Goal: Task Accomplishment & Management: Manage account settings

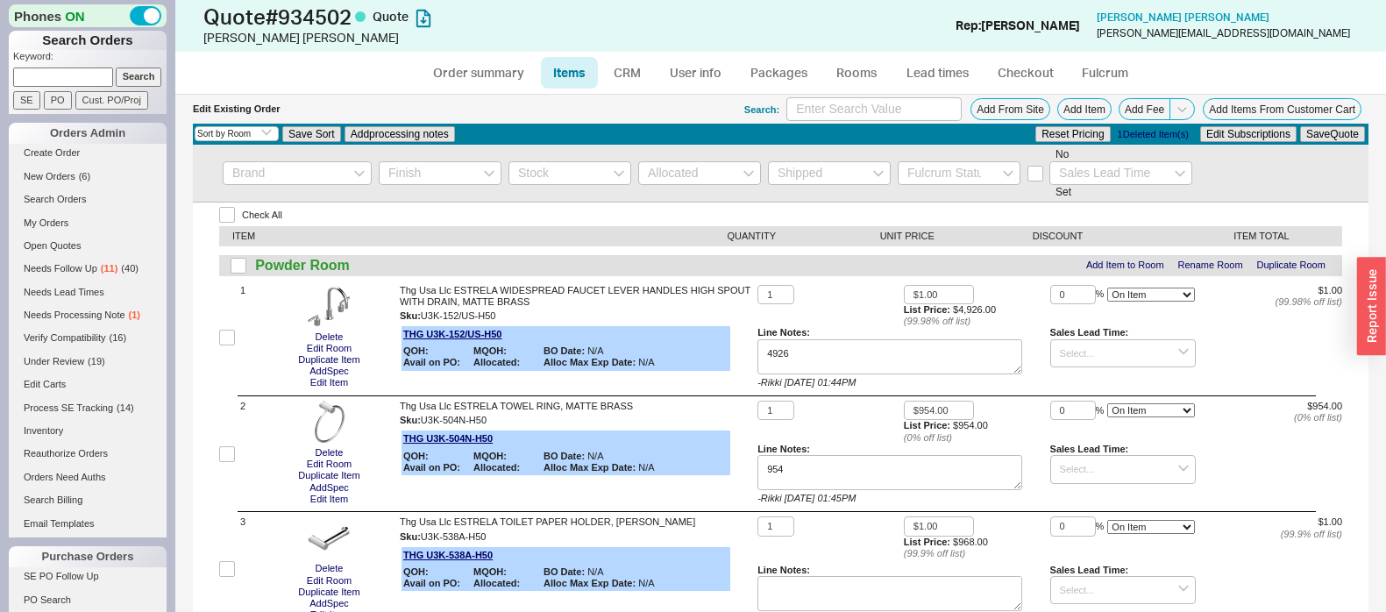
select select "3"
select select "ON_CHECKOUT_AGGREGATED"
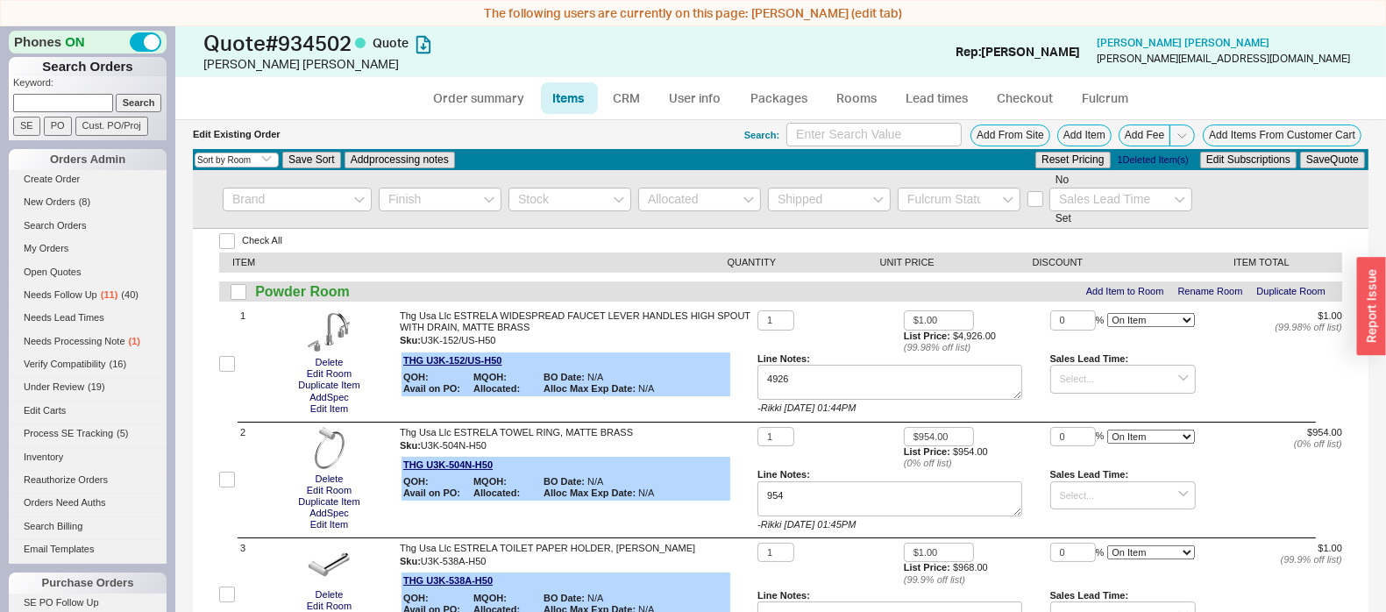
select select "ON_CHECKOUT_AGGREGATED"
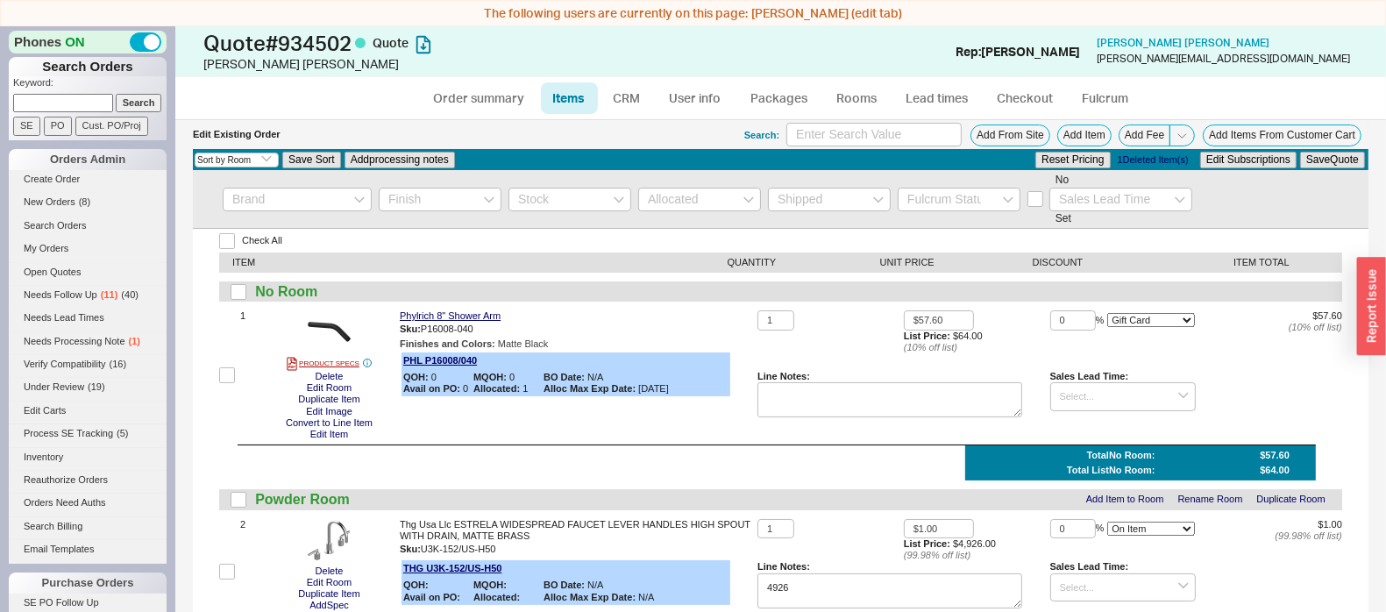
select select "ON_CHECKOUT_AGGREGATED"
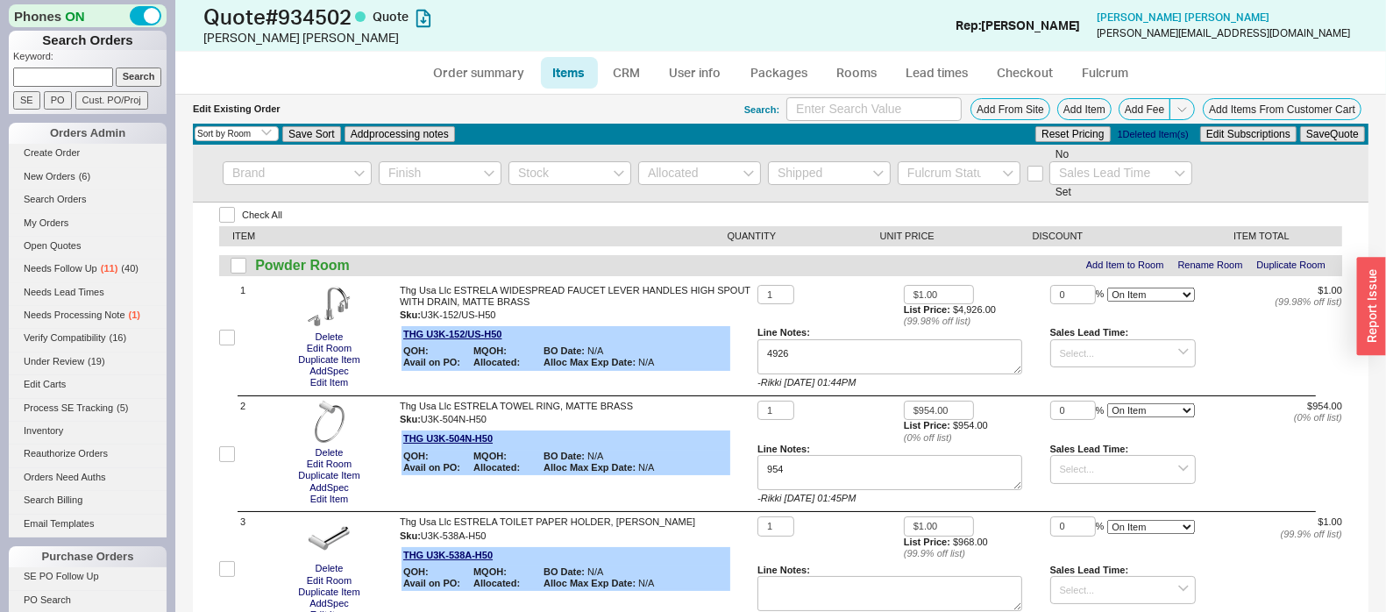
select select "ON_CHECKOUT_AGGREGATED"
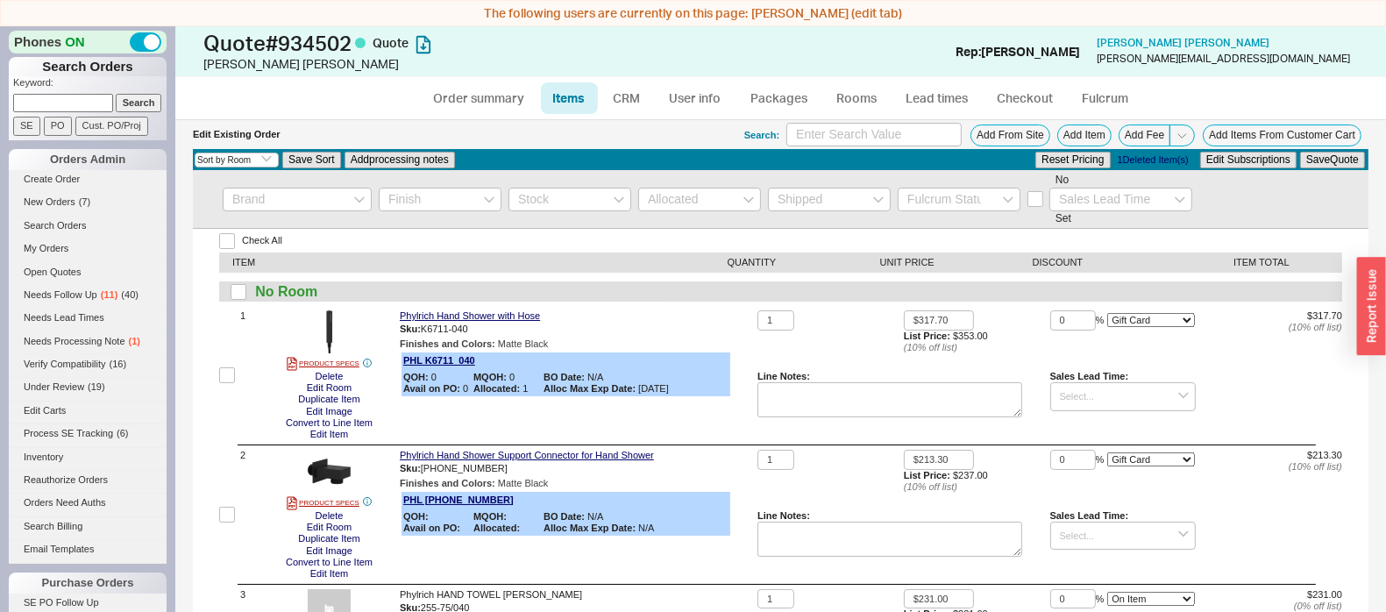
select select "ON_CHECKOUT_AGGREGATED"
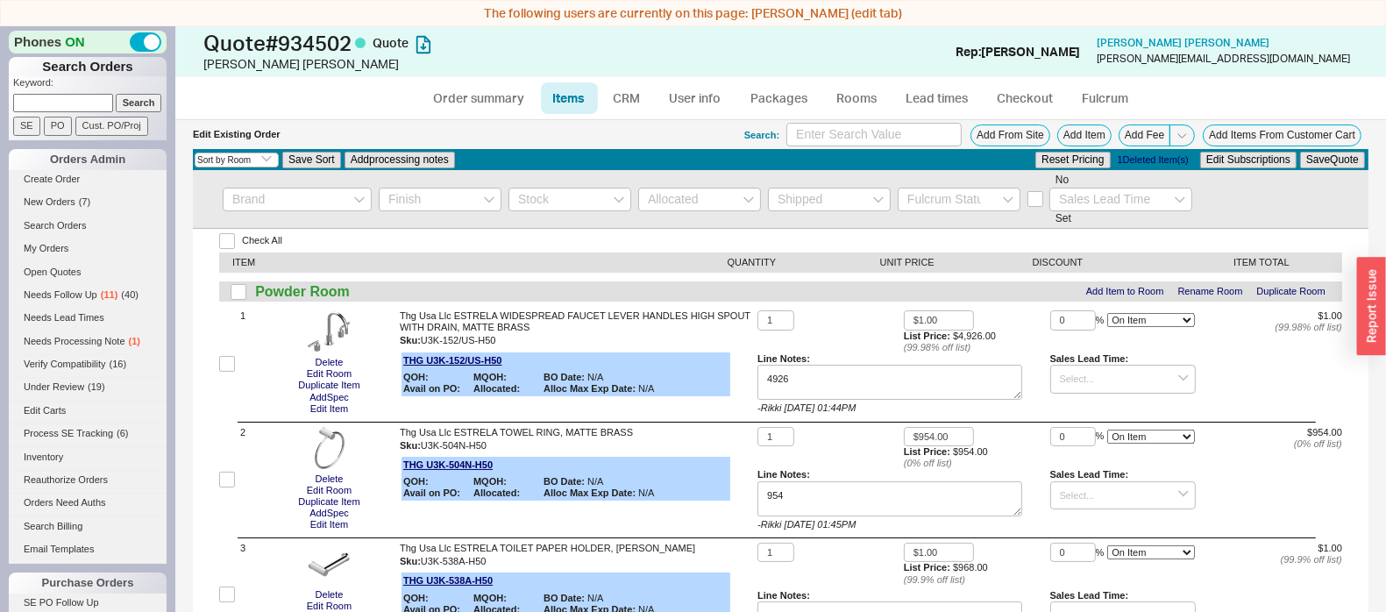
select select "ON_CHECKOUT_AGGREGATED"
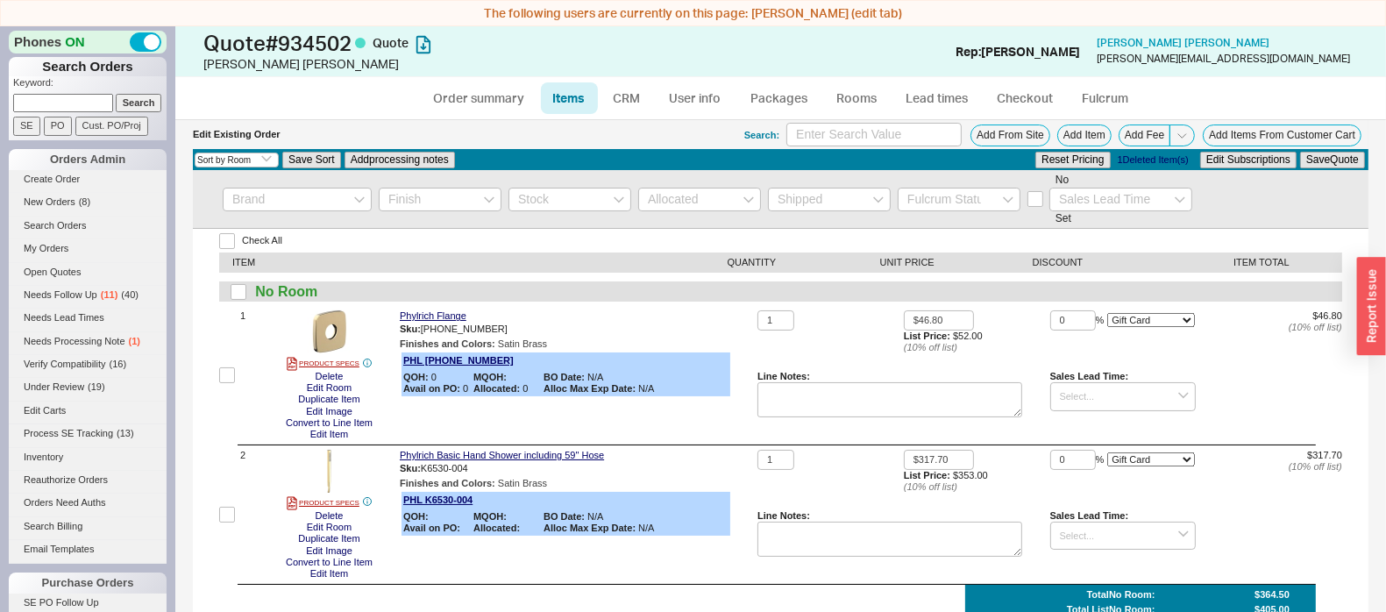
select select "ON_CHECKOUT_AGGREGATED"
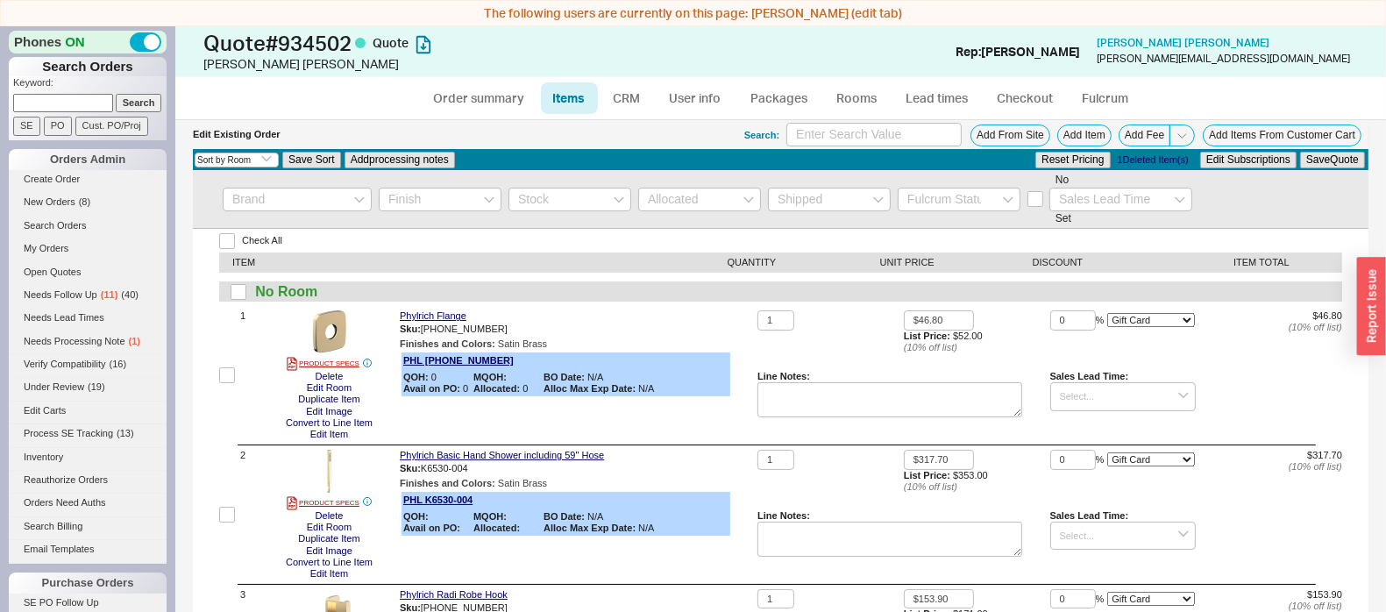
select select "ON_CHECKOUT_AGGREGATED"
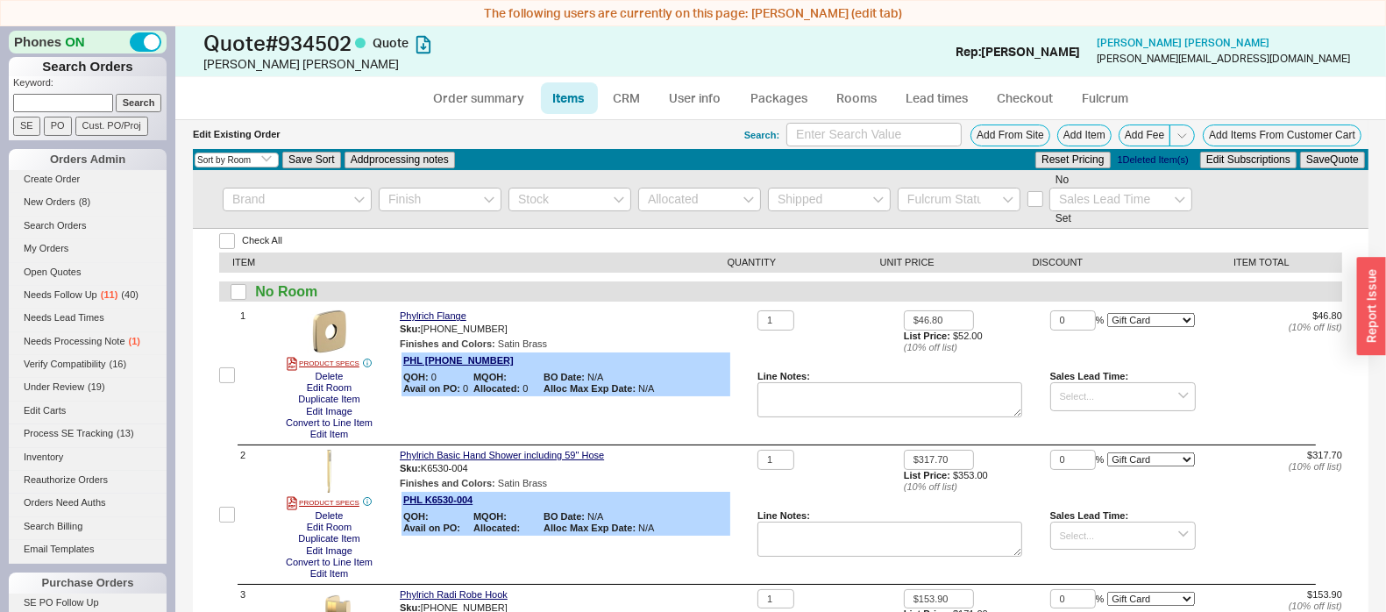
select select "ON_CHECKOUT_AGGREGATED"
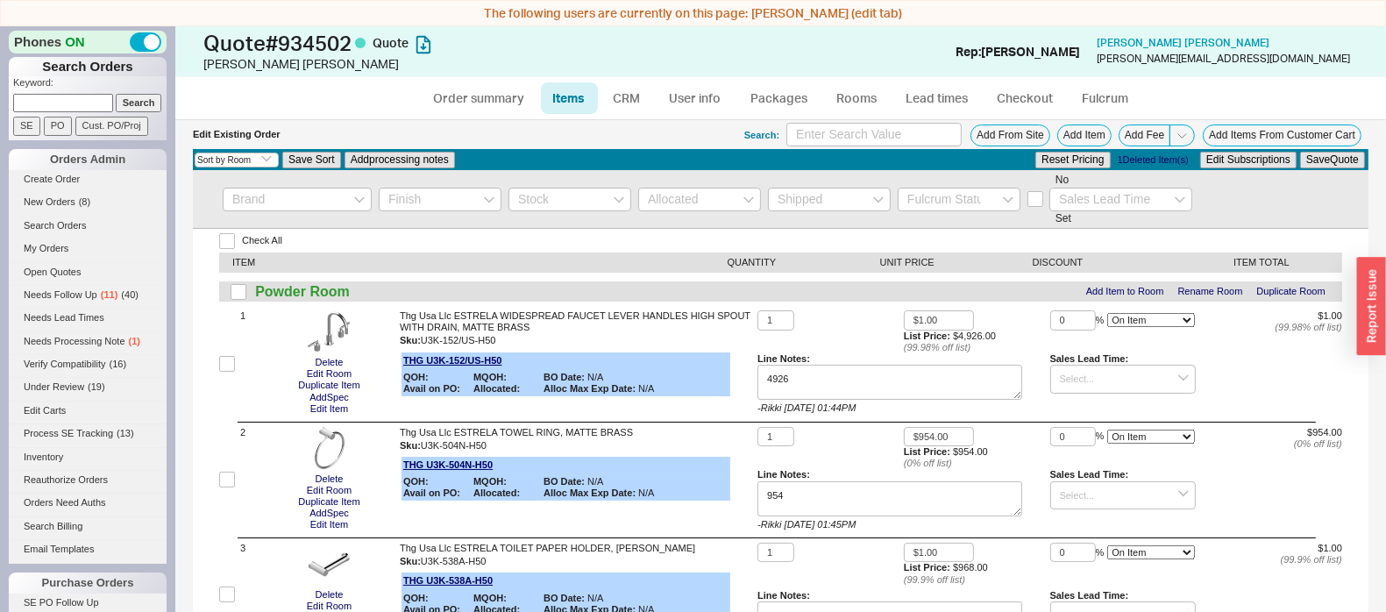
select select "ON_CHECKOUT_AGGREGATED"
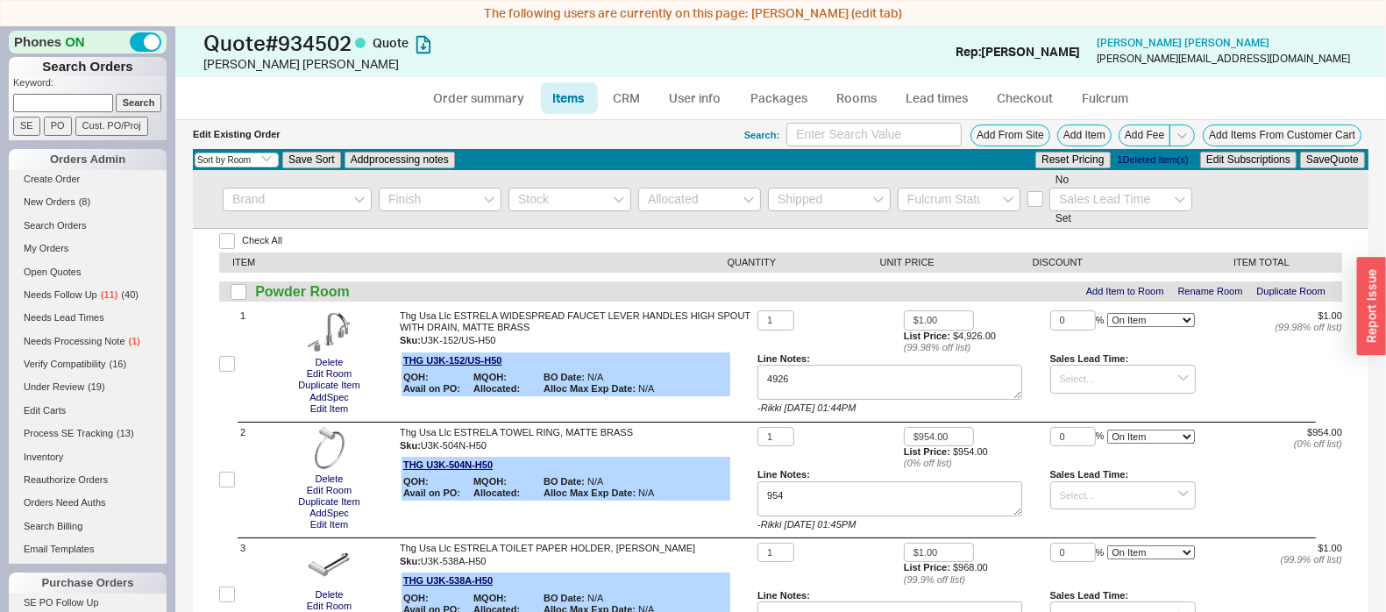
select select "ON_CHECKOUT_AGGREGATED"
type input "2"
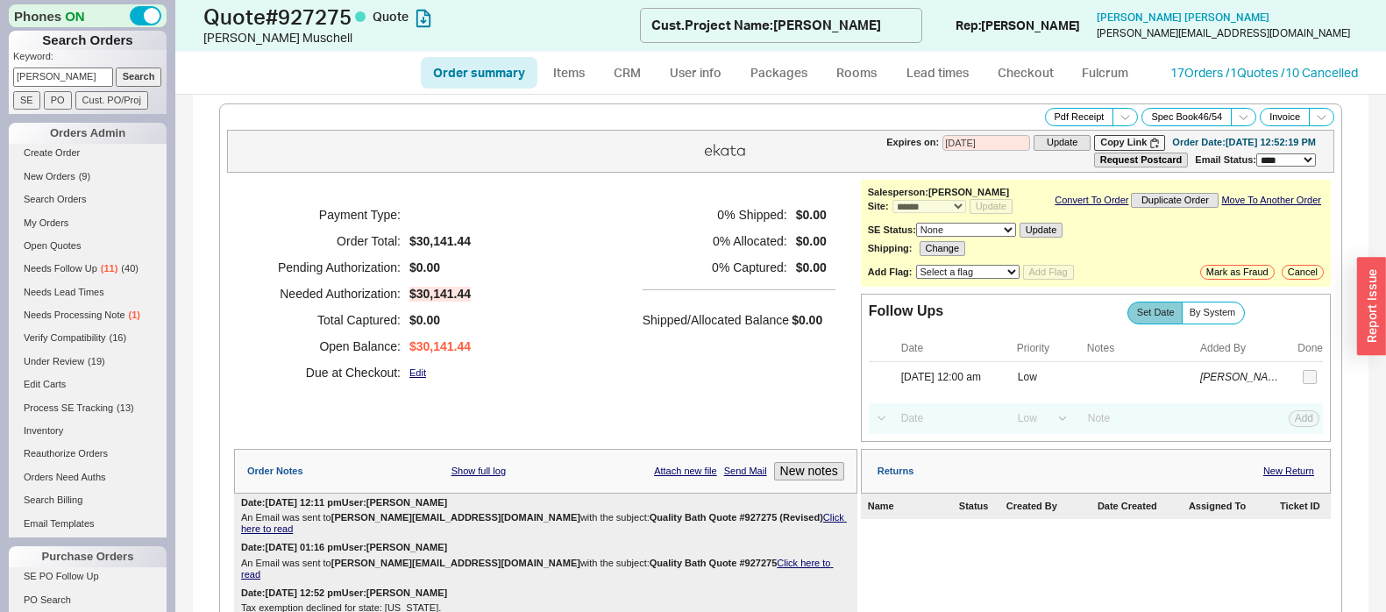
select select "*"
select select "LOW"
select select "3"
click at [1172, 66] on link "17 Orders / 1 Quotes / 10 Cancelled" at bounding box center [1265, 72] width 188 height 15
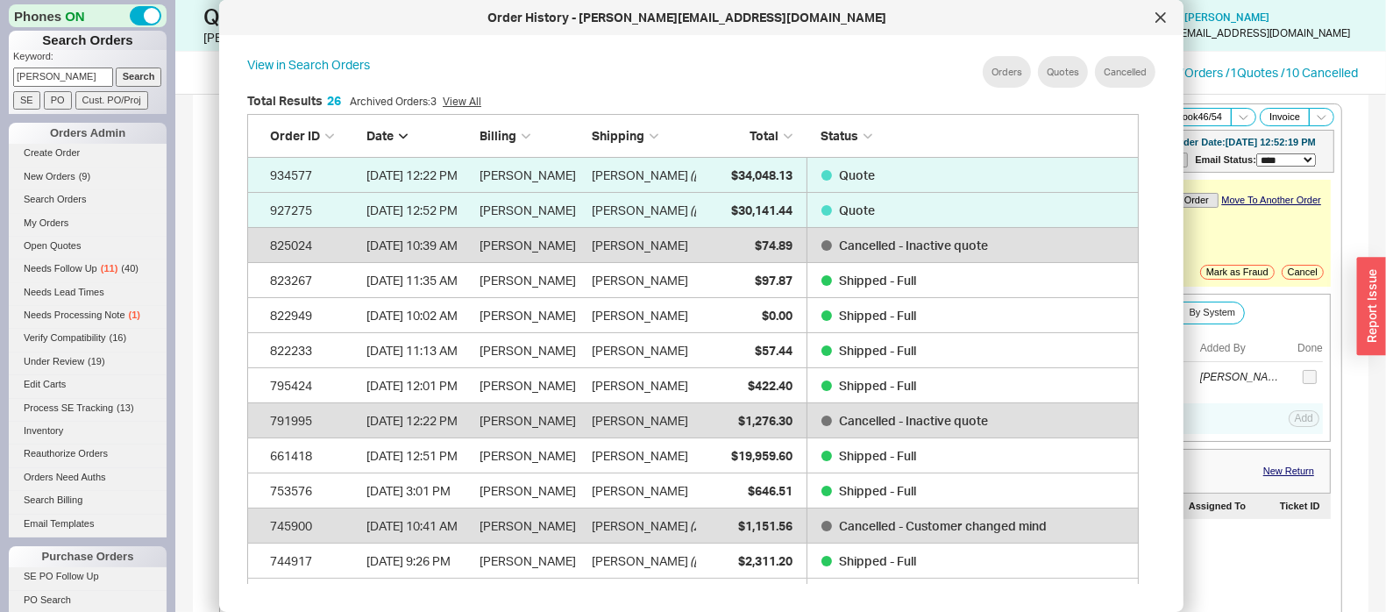
scroll to position [939, 875]
click at [1158, 15] on icon at bounding box center [1161, 17] width 9 height 9
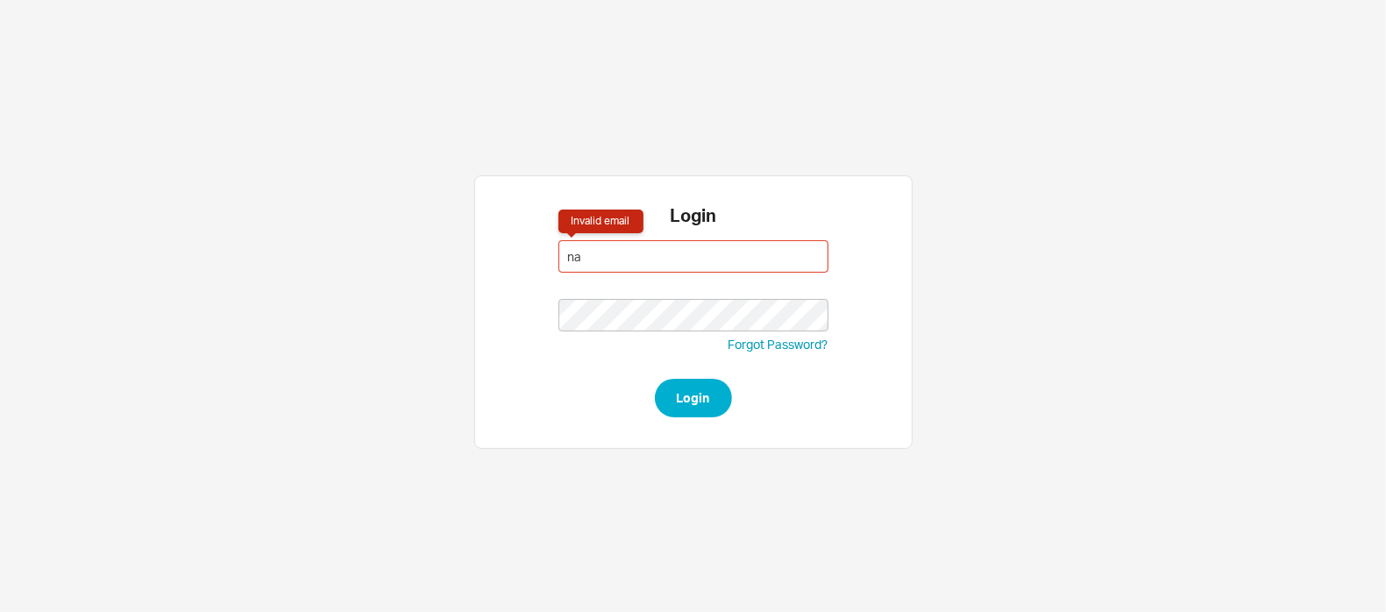
type input "naomi@qualitybath.com"
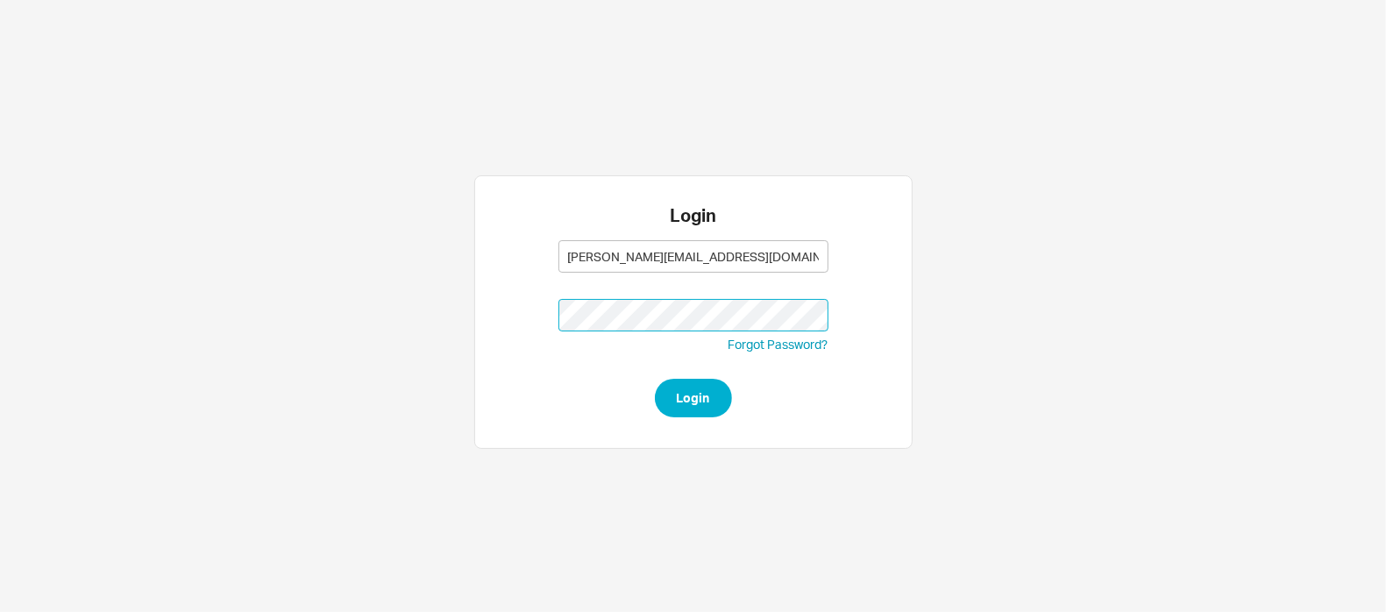
click at [655, 379] on button "Login" at bounding box center [693, 398] width 77 height 39
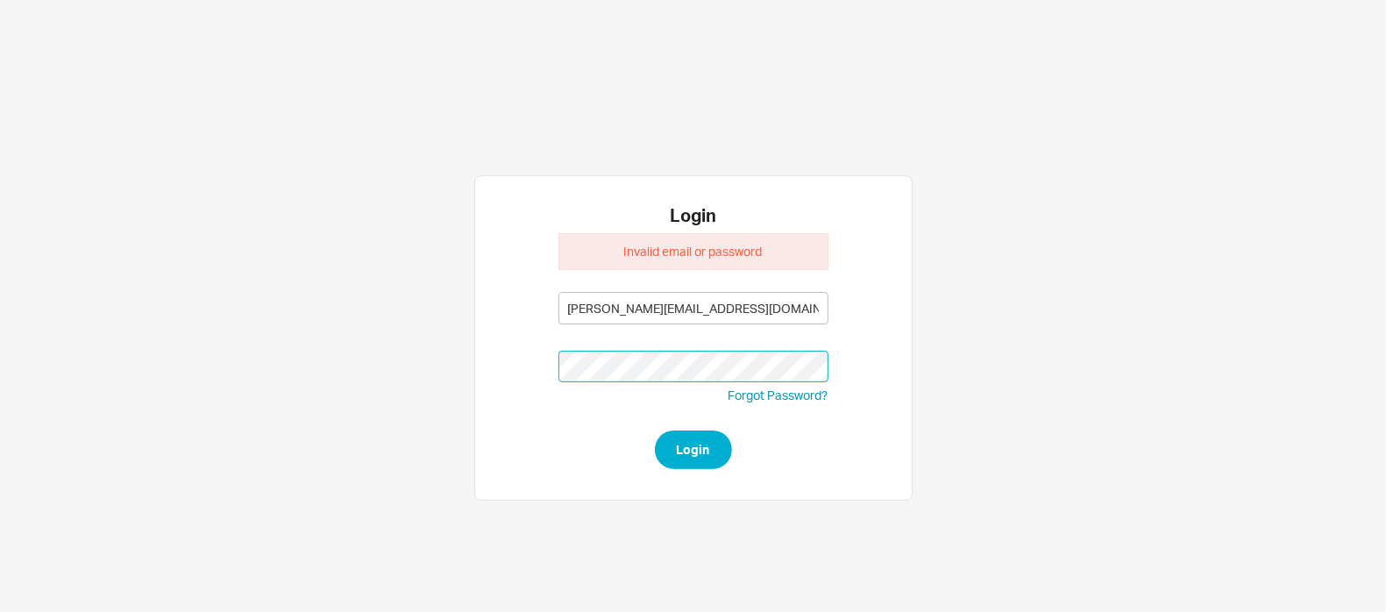
click at [655, 431] on button "Login" at bounding box center [693, 450] width 77 height 39
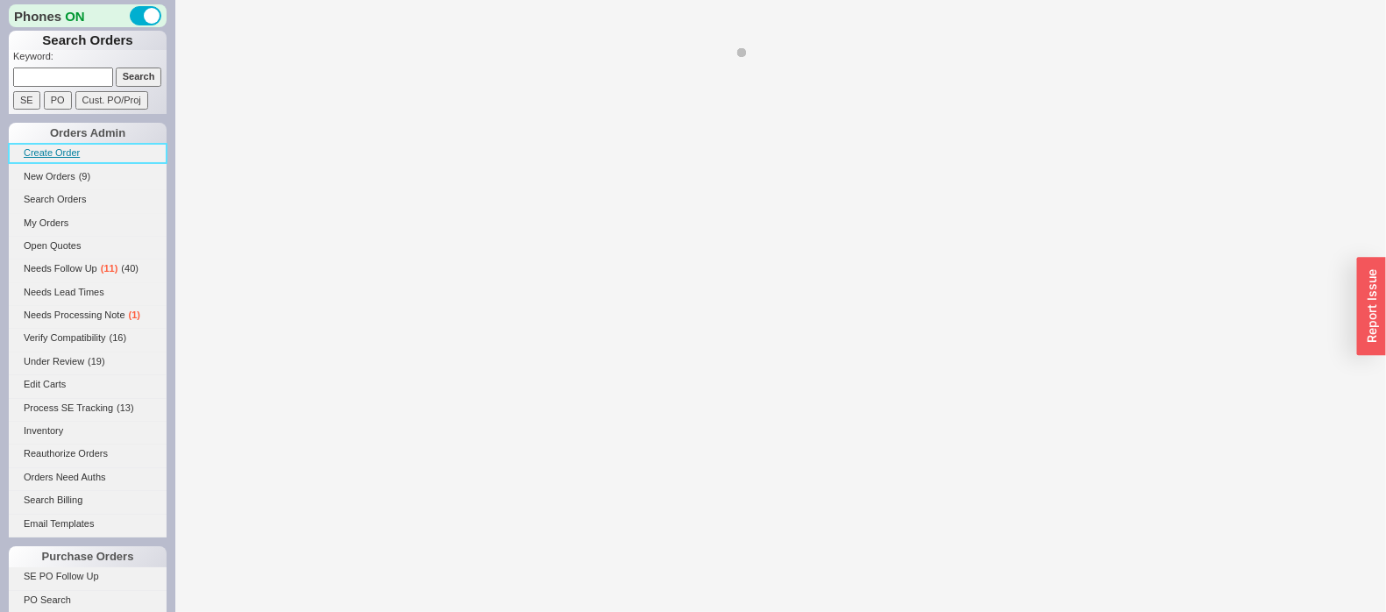
click at [68, 162] on link "Create Order" at bounding box center [88, 153] width 158 height 18
select select "3"
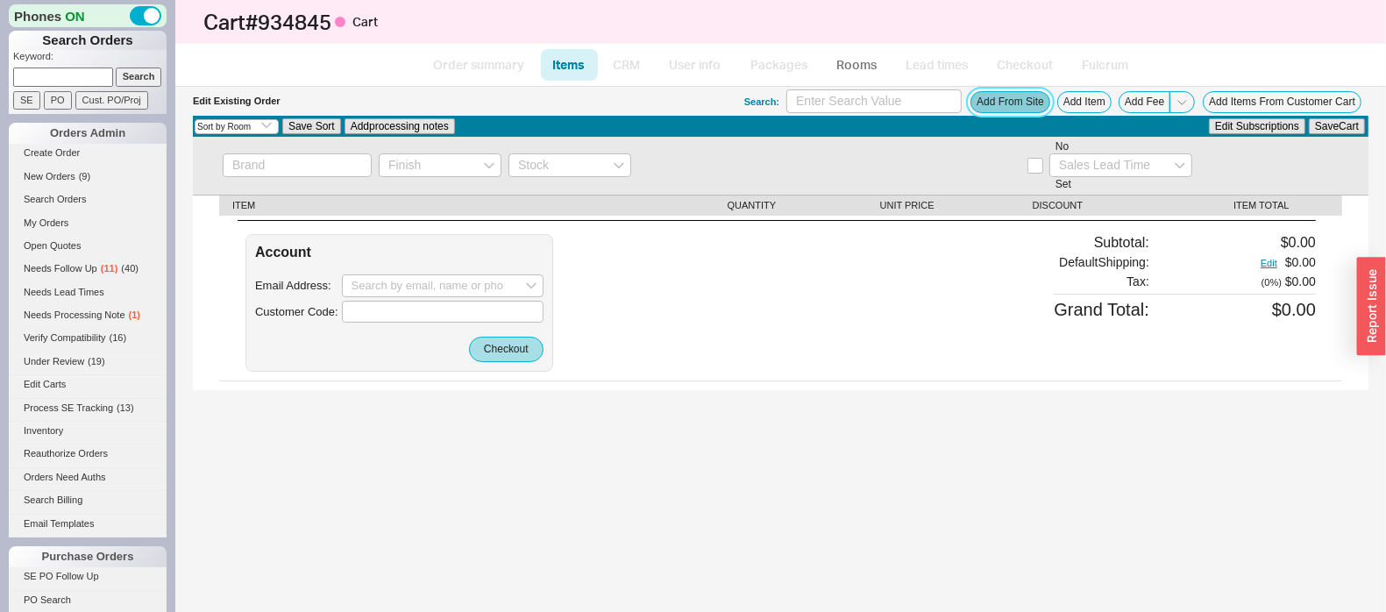
click at [998, 94] on button "Add From Site" at bounding box center [1011, 102] width 80 height 22
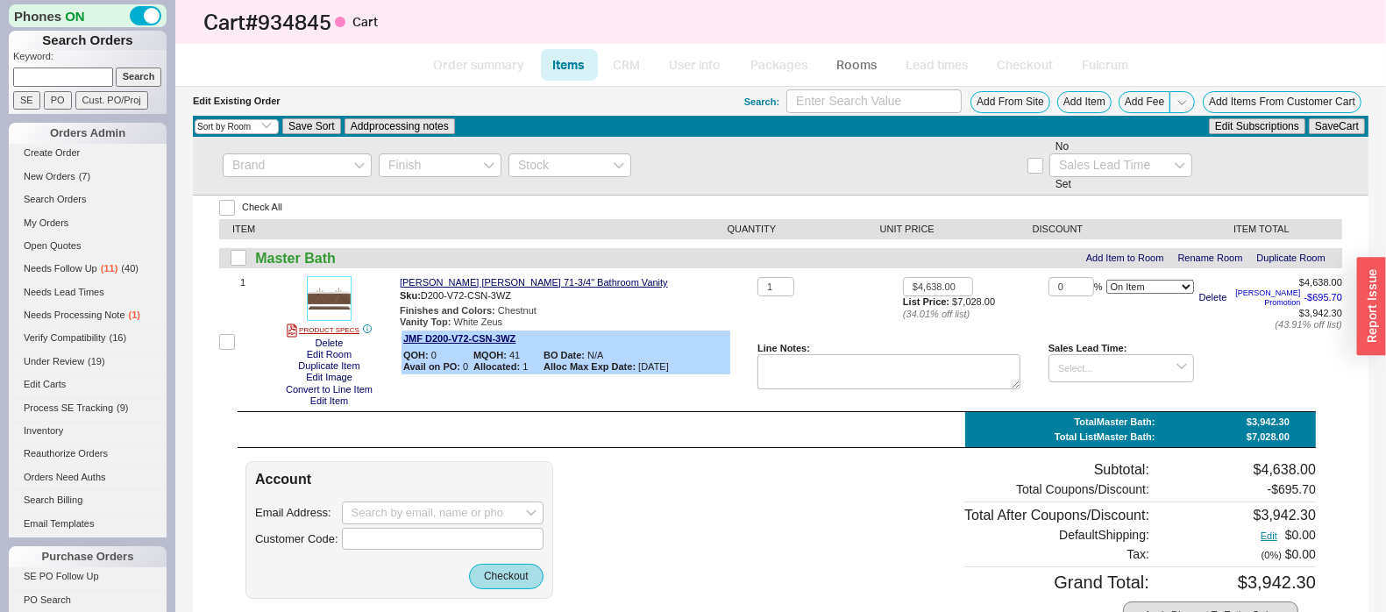
click at [349, 303] on img at bounding box center [329, 298] width 43 height 43
click at [340, 331] on link "PRODUCT SPECS" at bounding box center [323, 331] width 73 height 14
click at [339, 300] on img at bounding box center [329, 298] width 43 height 43
click at [348, 295] on img at bounding box center [329, 298] width 43 height 43
click at [331, 285] on img at bounding box center [329, 298] width 43 height 43
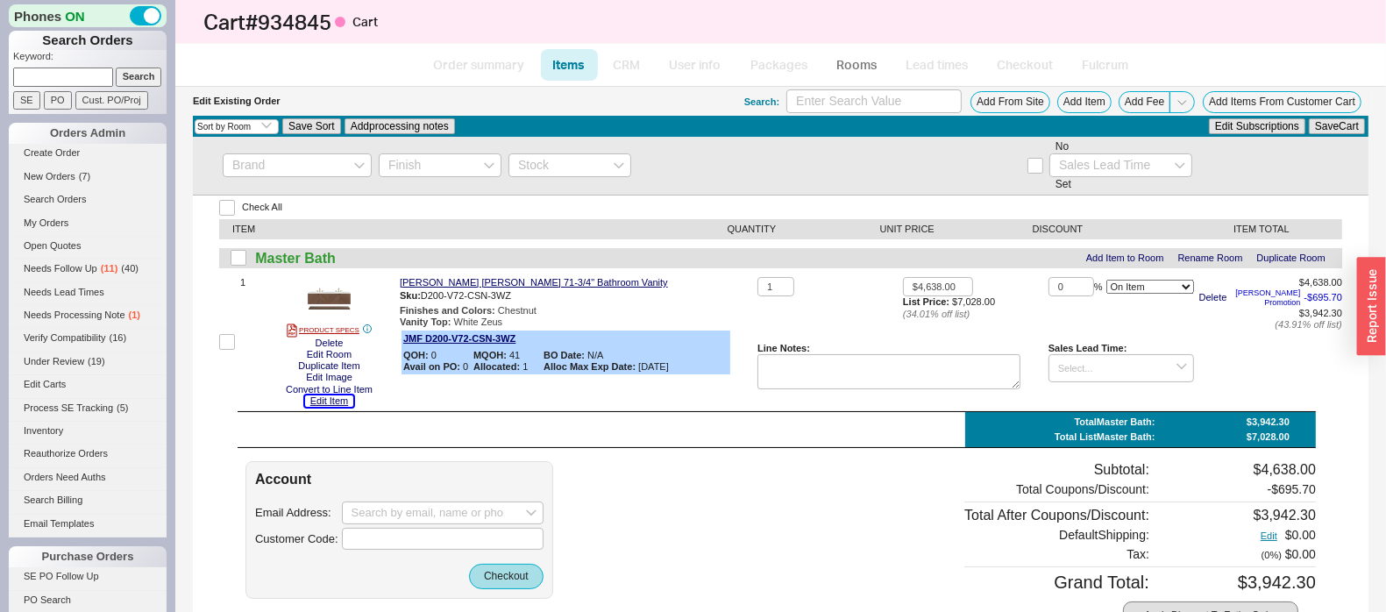
click at [325, 405] on button "Edit Item" at bounding box center [329, 401] width 48 height 11
click at [1001, 106] on button "Add From Site" at bounding box center [1011, 102] width 80 height 22
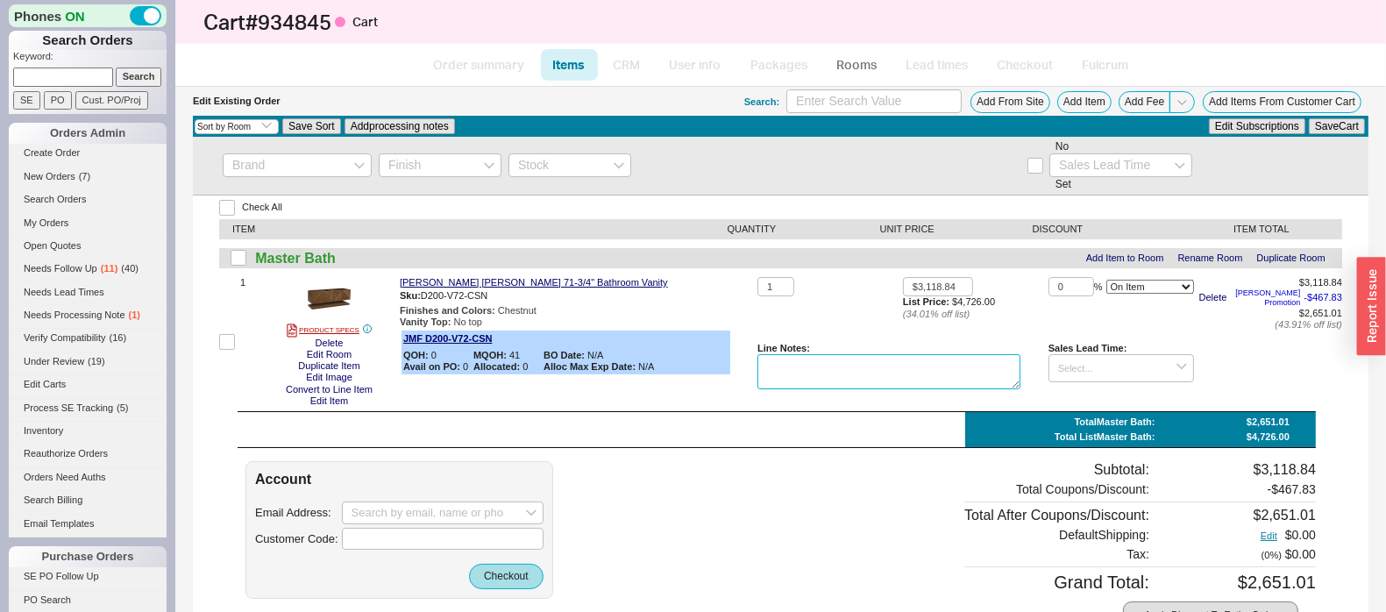
click at [766, 379] on textarea at bounding box center [889, 371] width 263 height 35
click at [798, 382] on textarea at bounding box center [889, 371] width 263 height 35
click at [1309, 131] on button "Save Cart" at bounding box center [1337, 126] width 56 height 16
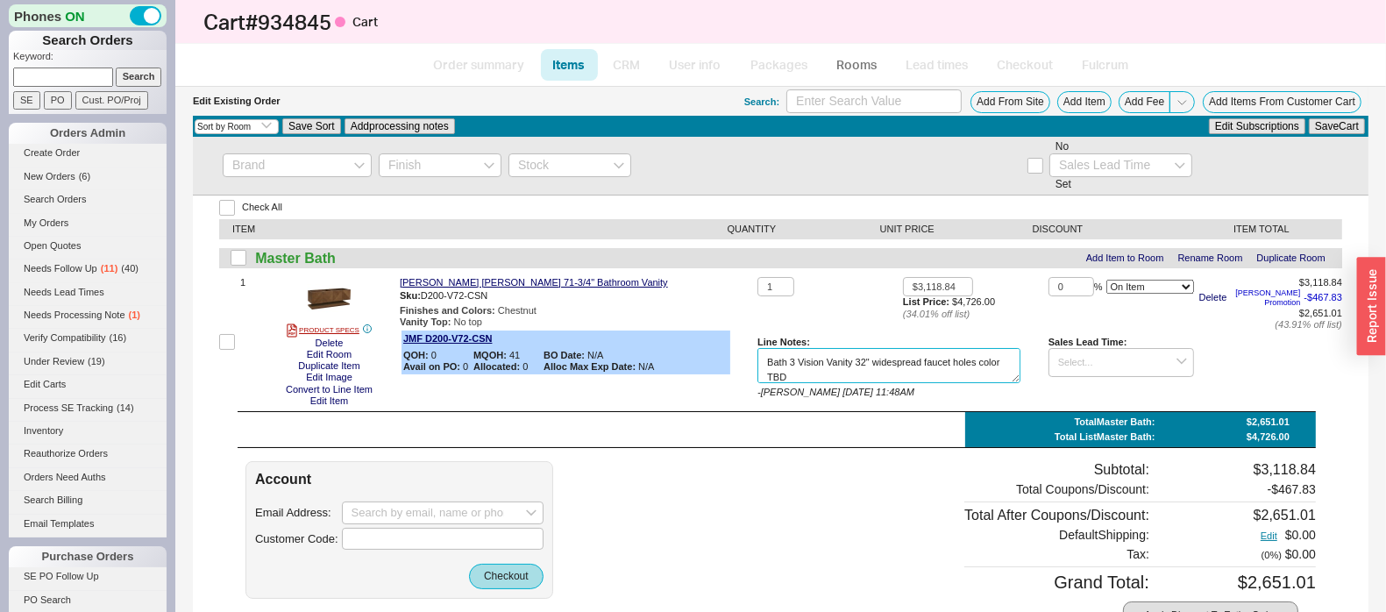
click at [833, 368] on textarea "Bath 3 Vision Vanity 32" widespread faucet holes color TBD" at bounding box center [889, 365] width 263 height 35
type textarea "Bath 3 Vision Vanity 32" widespread faucet holes color TBD, Bath 2 Display 48" …"
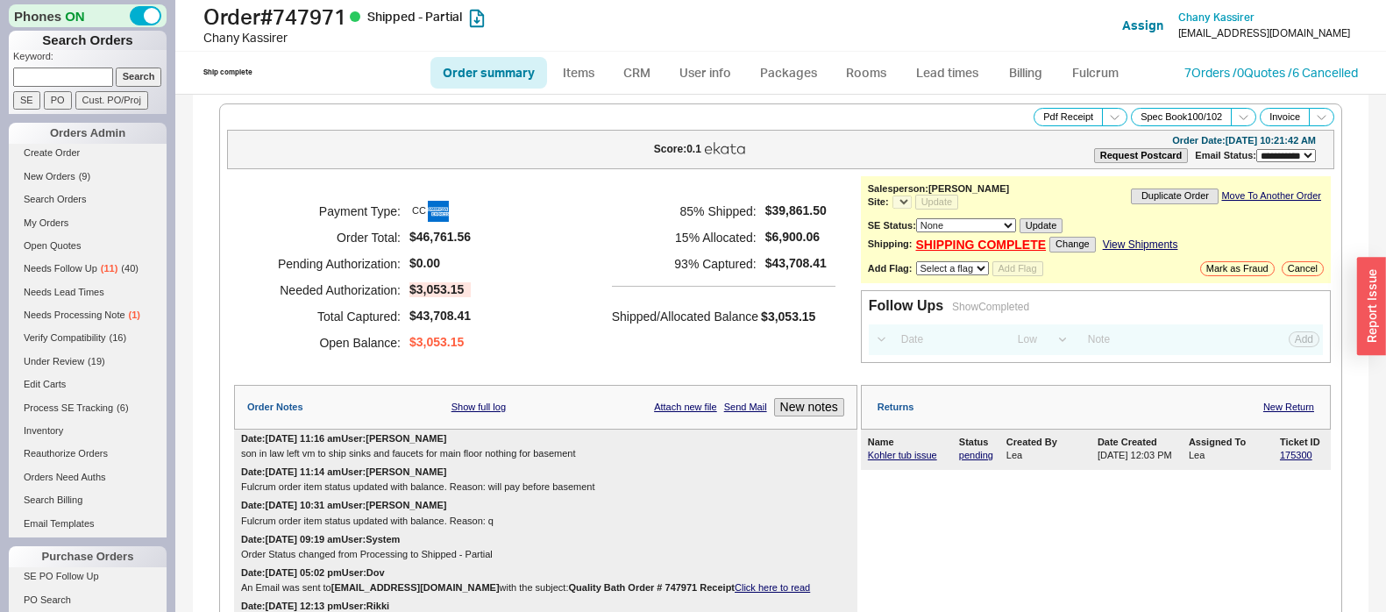
select select "**"
select select "LOW"
select select "3"
select select "*"
type input "estee"
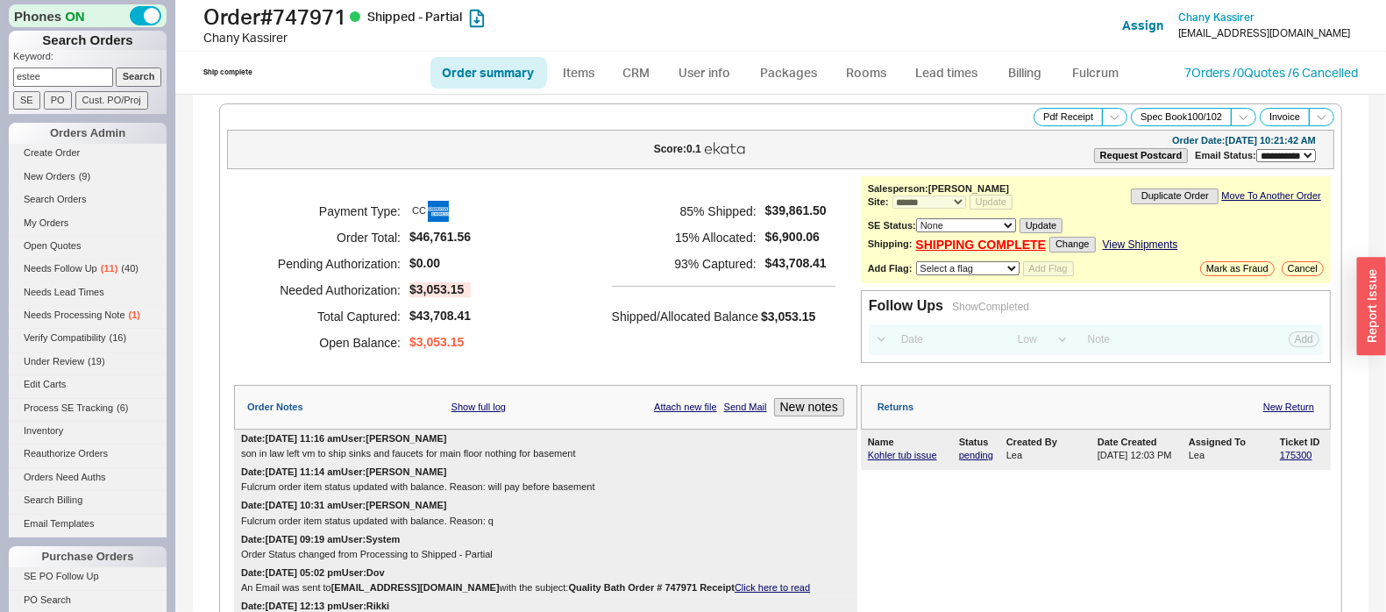
click at [116, 68] on input "Search" at bounding box center [139, 77] width 46 height 18
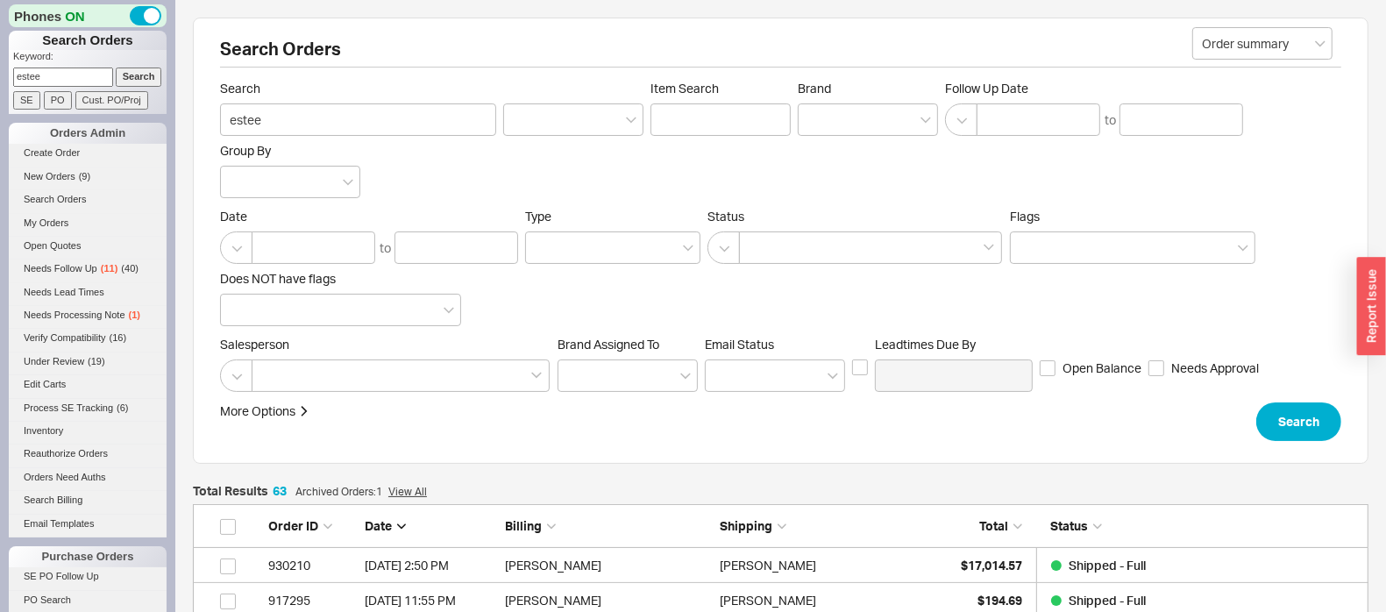
scroll to position [2237, 1159]
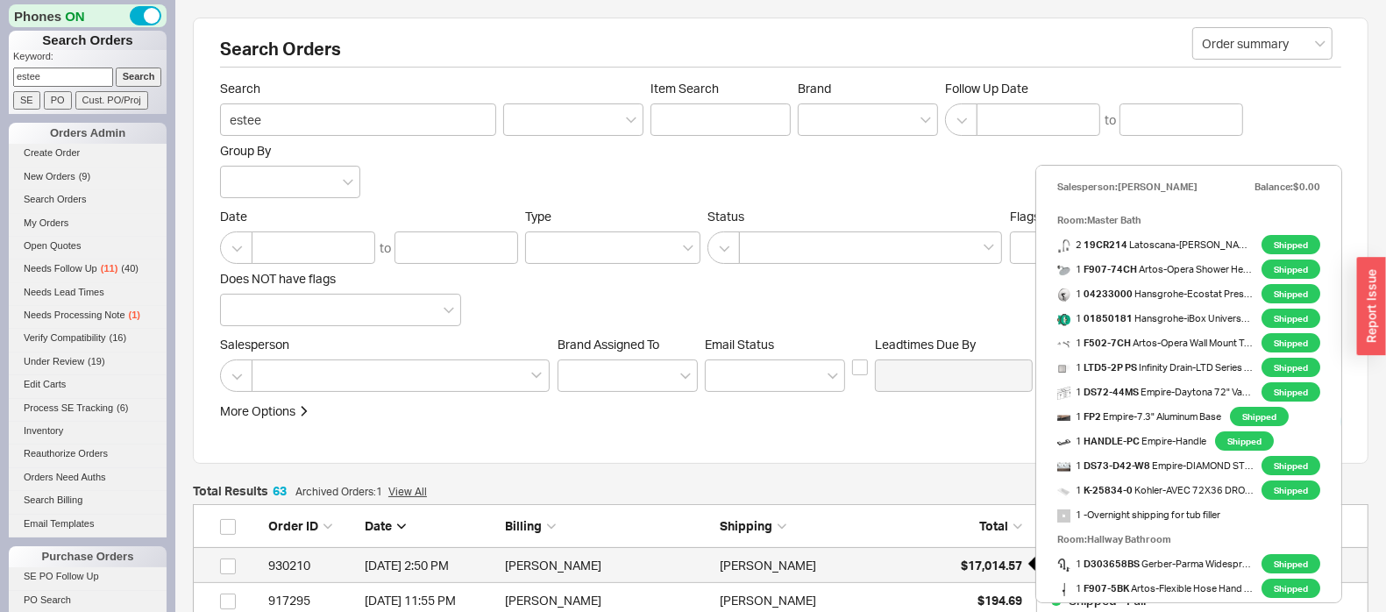
click at [946, 552] on div "$17,014.57" at bounding box center [979, 565] width 88 height 35
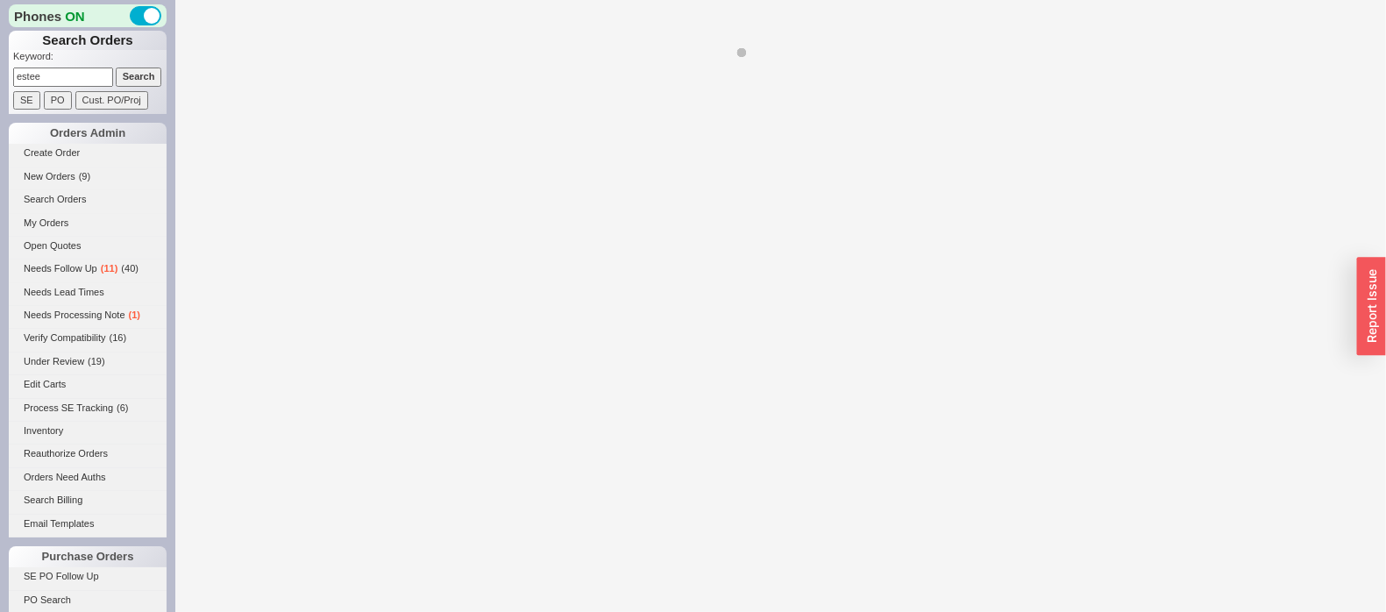
select select "*"
select select "LOW"
select select "3"
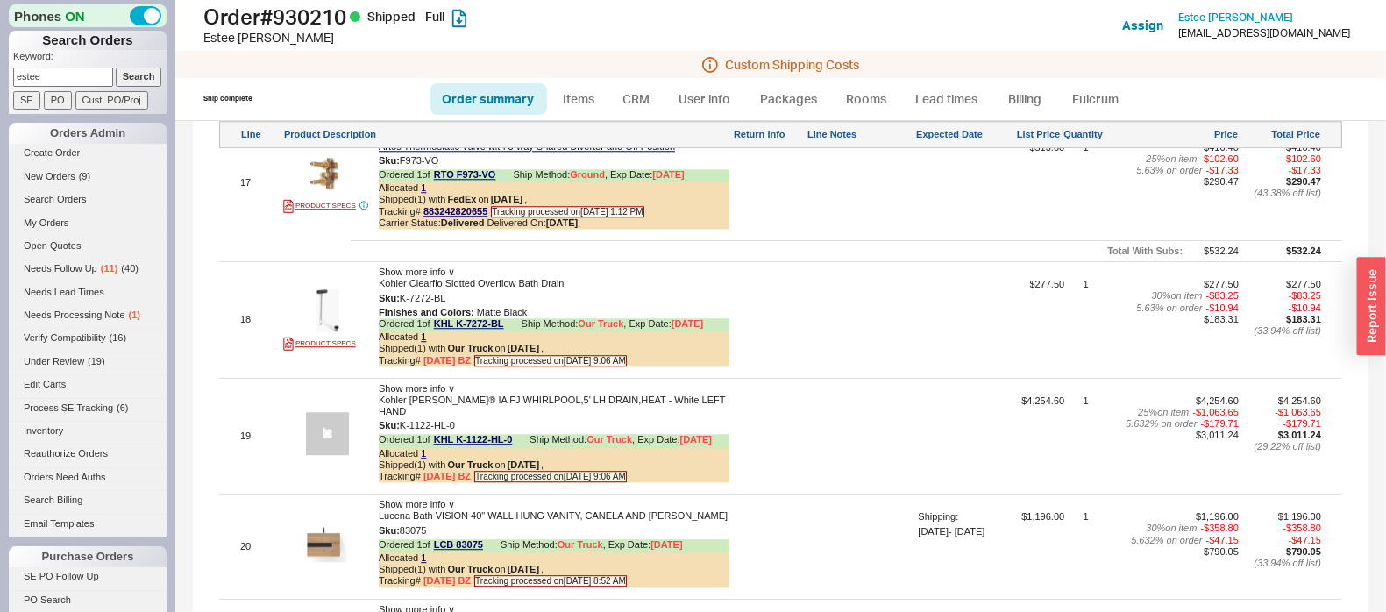
scroll to position [4056, 0]
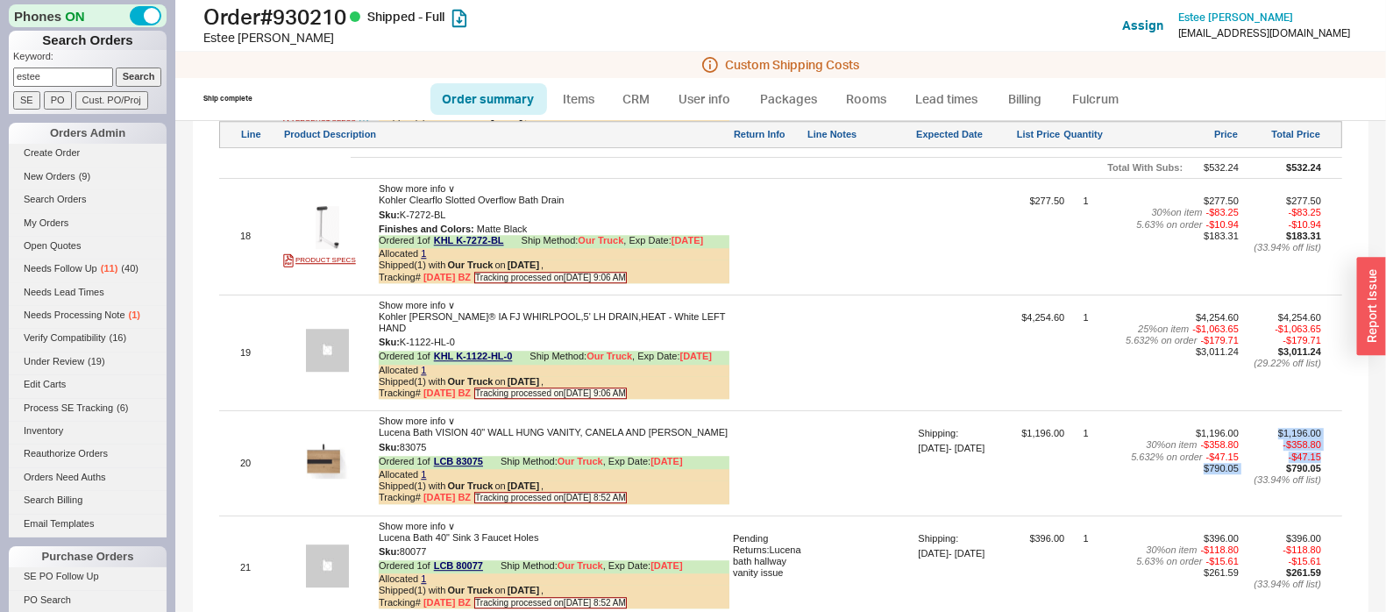
drag, startPoint x: 1206, startPoint y: 443, endPoint x: 1225, endPoint y: 438, distance: 19.8
click at [1225, 438] on div "20 Show more info ∨ Lucena Bath VISION 40" WALL HUNG VANITY, CANELA AND BLACK S…" at bounding box center [780, 463] width 1123 height 95
drag, startPoint x: 1188, startPoint y: 552, endPoint x: 1222, endPoint y: 548, distance: 33.6
click at [1222, 567] on div "$261.59" at bounding box center [1174, 572] width 132 height 11
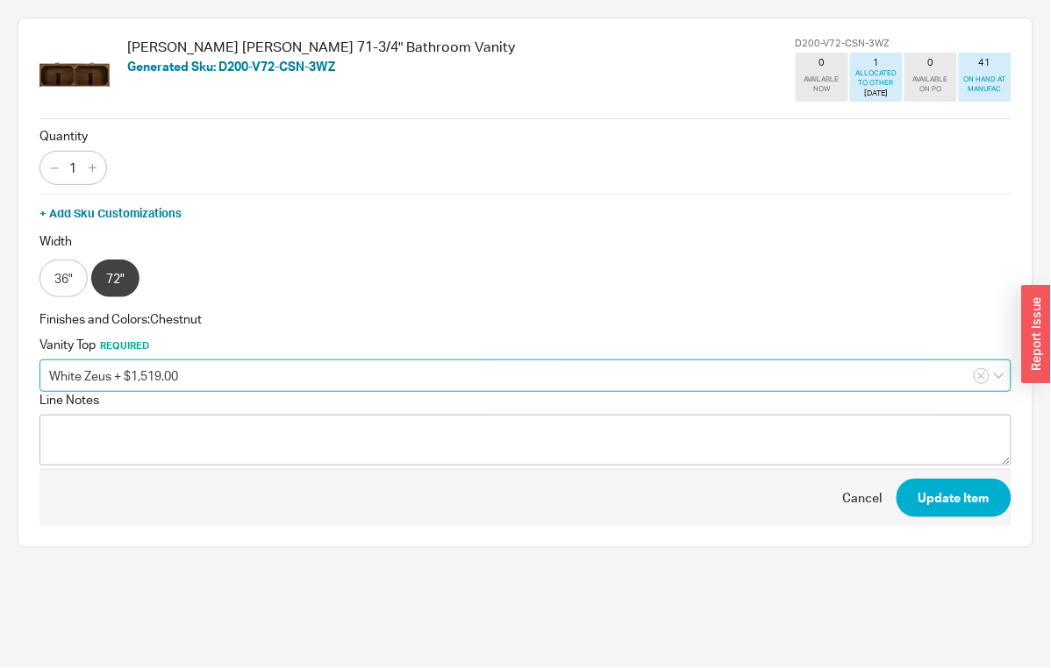
click at [164, 376] on input "White Zeus + $1,519.00" at bounding box center [525, 376] width 972 height 32
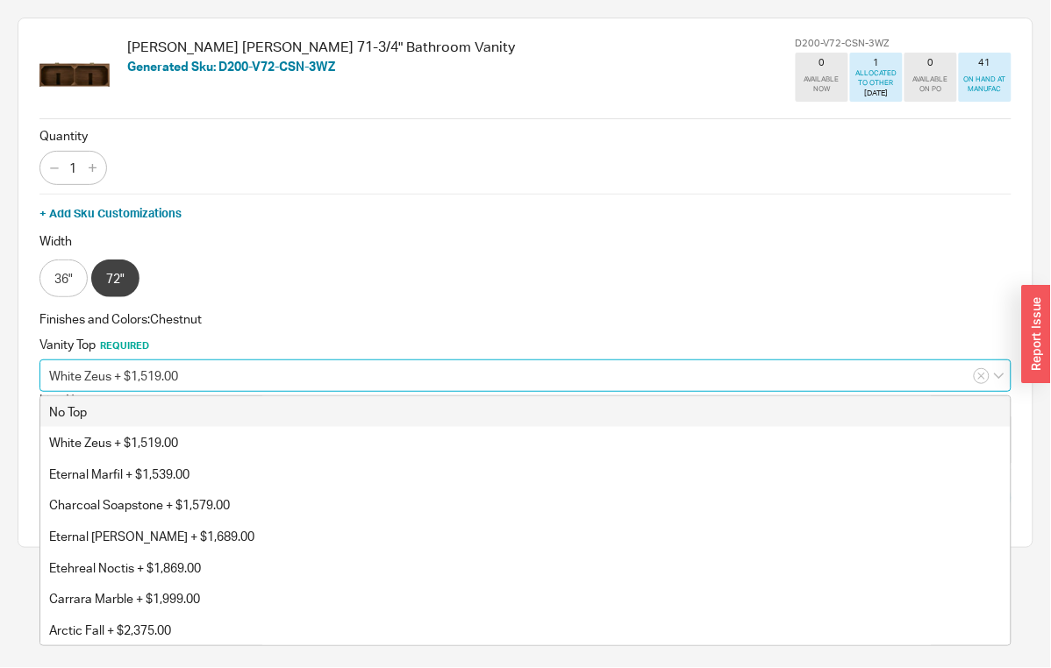
click at [146, 406] on div "No Top" at bounding box center [525, 412] width 970 height 32
type input "No Top"
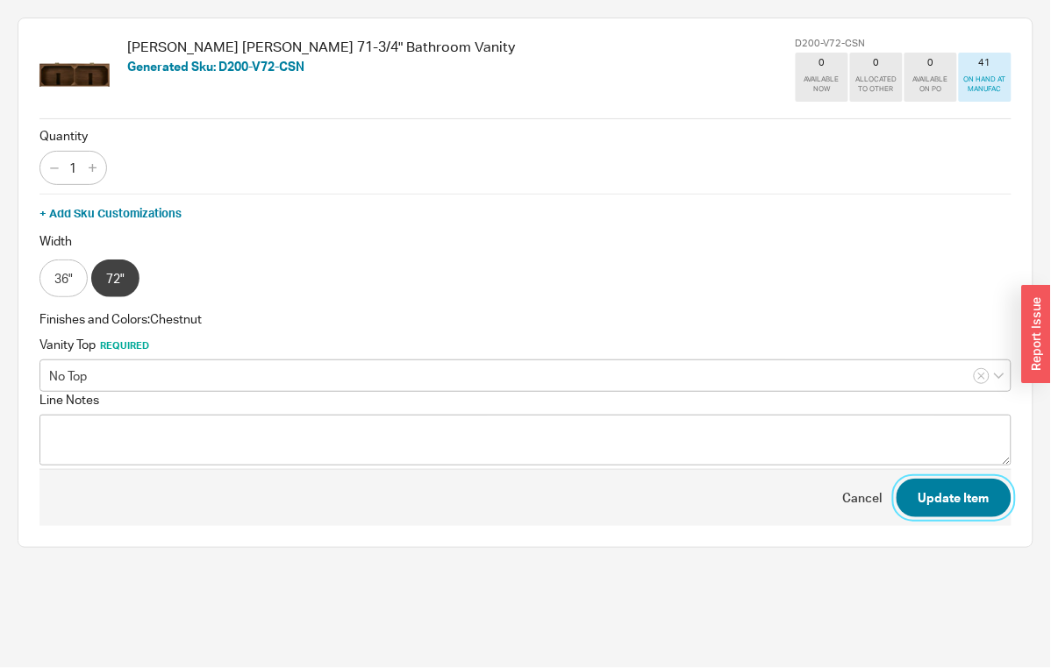
click at [946, 497] on button "Update Item" at bounding box center [953, 498] width 115 height 39
